Goal: Information Seeking & Learning: Learn about a topic

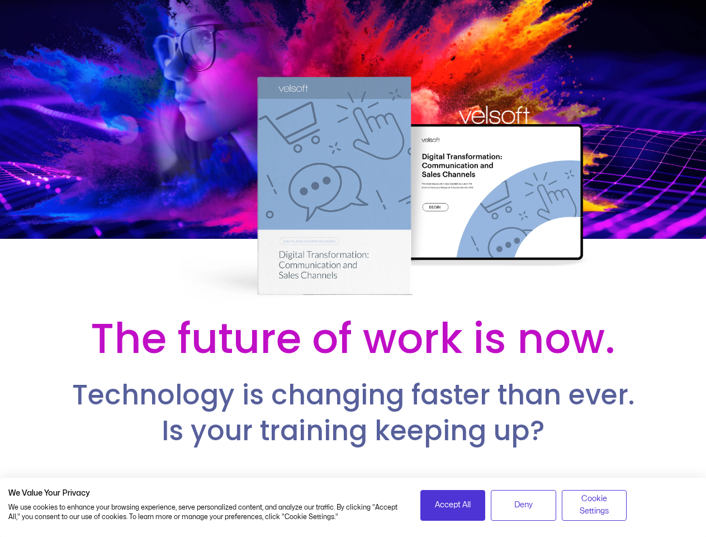
click at [353, 268] on div at bounding box center [353, 154] width 706 height 308
click at [453, 505] on span "Accept All" at bounding box center [453, 505] width 36 height 12
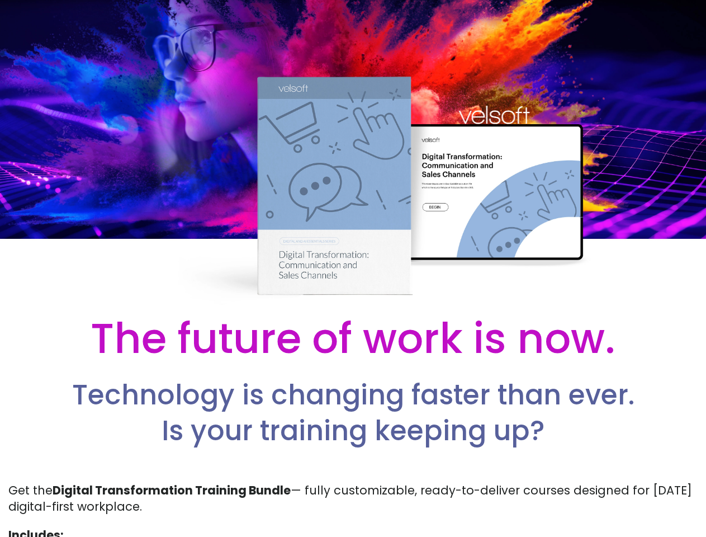
click at [523, 505] on p "Get the Digital Transformation Training Bundle — fully customizable, ready-to-d…" at bounding box center [352, 498] width 689 height 33
click at [594, 505] on p "Get the Digital Transformation Training Bundle — fully customizable, ready-to-d…" at bounding box center [352, 498] width 689 height 33
